Goal: Task Accomplishment & Management: Manage account settings

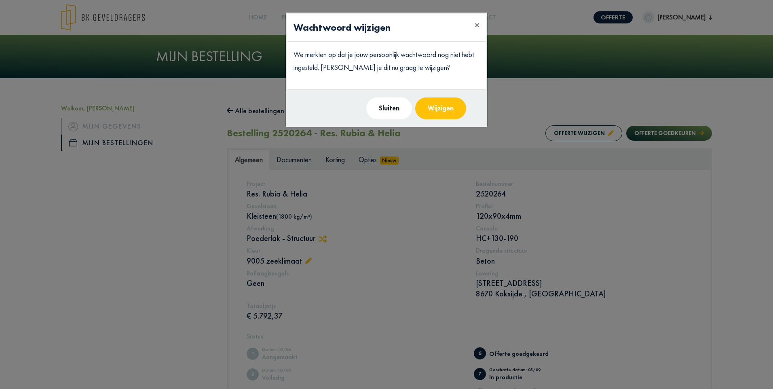
click at [385, 113] on button "Sluiten" at bounding box center [389, 108] width 46 height 22
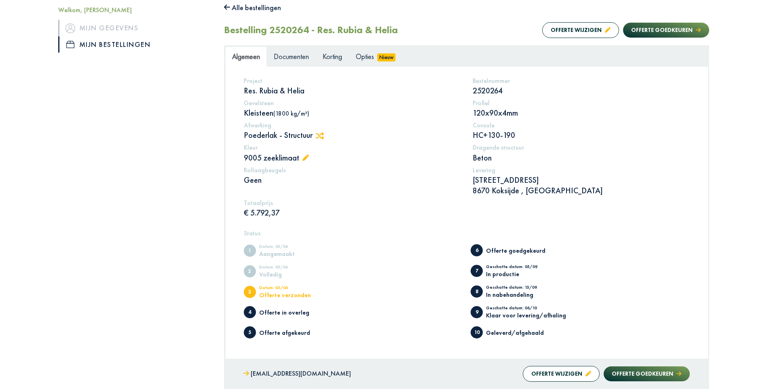
scroll to position [192, 0]
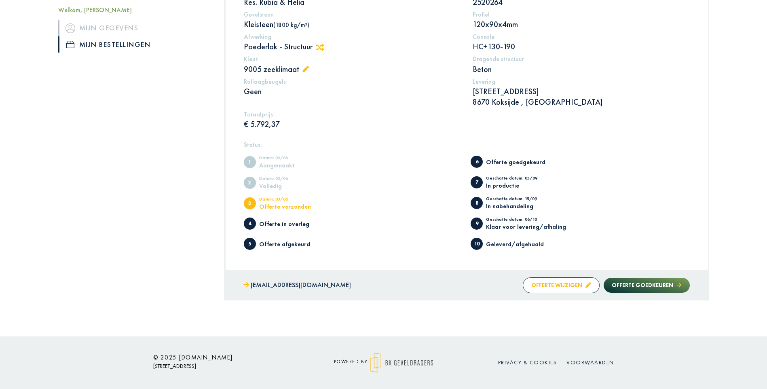
click at [576, 289] on button "Offerte wijzigen" at bounding box center [561, 285] width 77 height 16
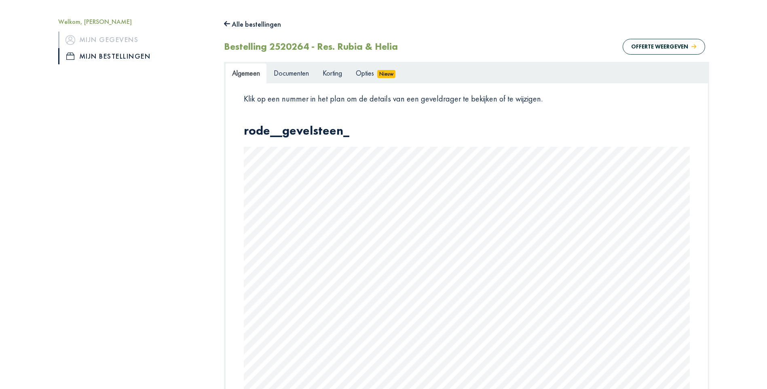
scroll to position [0, 0]
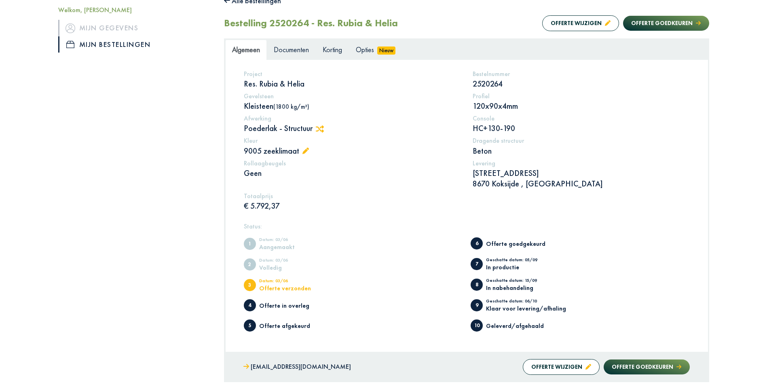
scroll to position [192, 0]
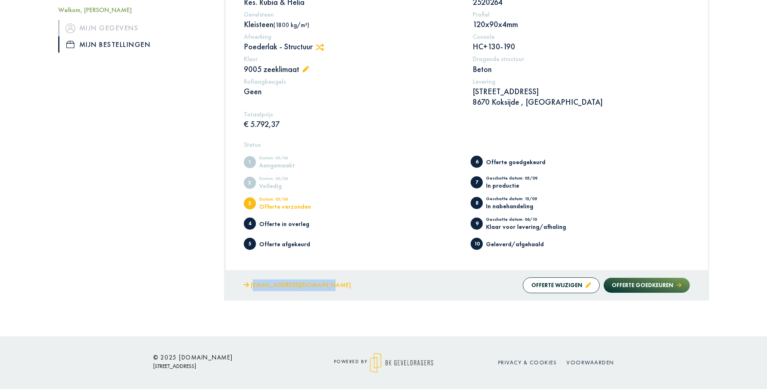
drag, startPoint x: 325, startPoint y: 285, endPoint x: 252, endPoint y: 285, distance: 73.2
click at [252, 285] on div "jelle@bkgeveldragers.be Offerte wijzigen Offerte goedkeuren" at bounding box center [466, 285] width 483 height 30
copy link "jelle@bkgeveldragers.be"
